Goal: Task Accomplishment & Management: Use online tool/utility

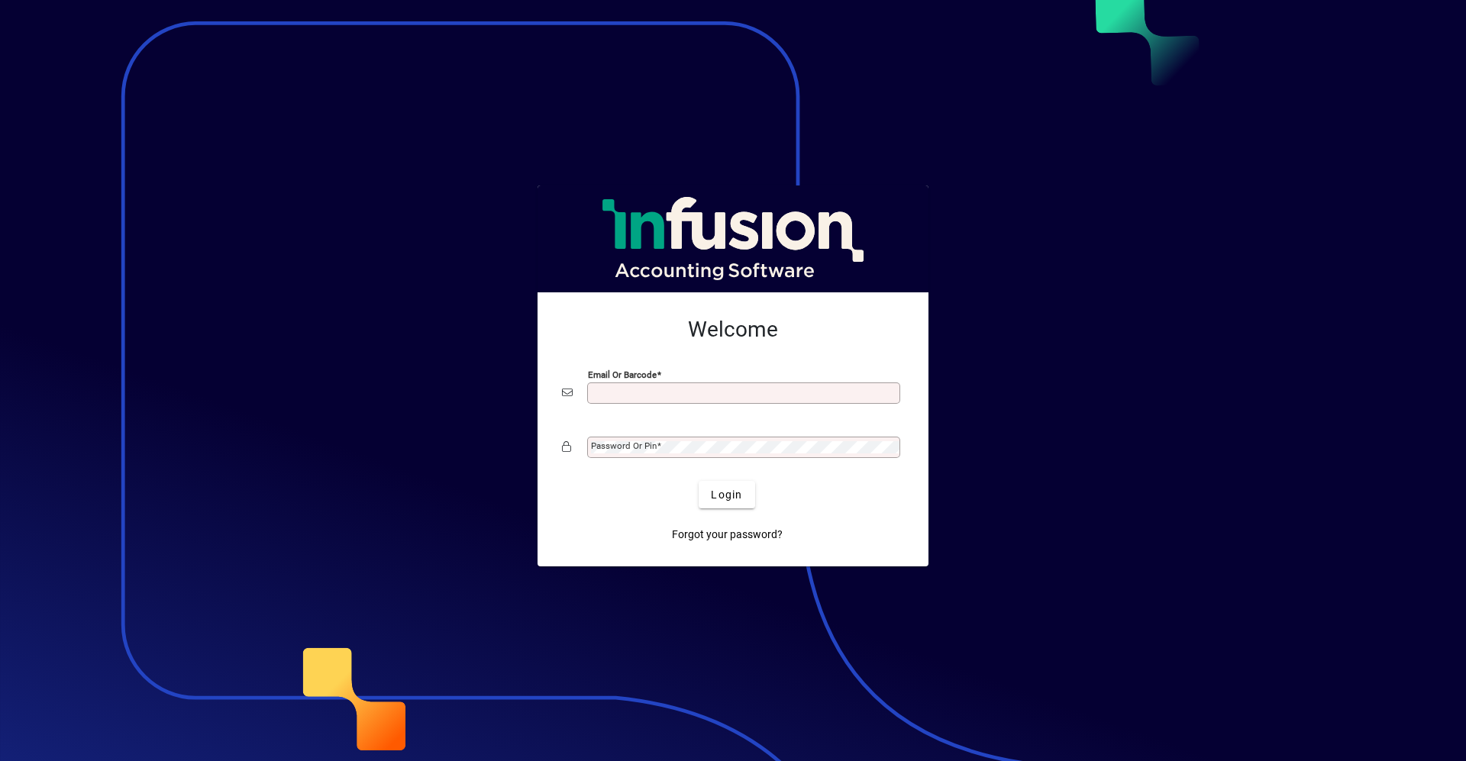
click at [699, 481] on button "Login" at bounding box center [727, 494] width 56 height 27
